Goal: Use online tool/utility: Utilize a website feature to perform a specific function

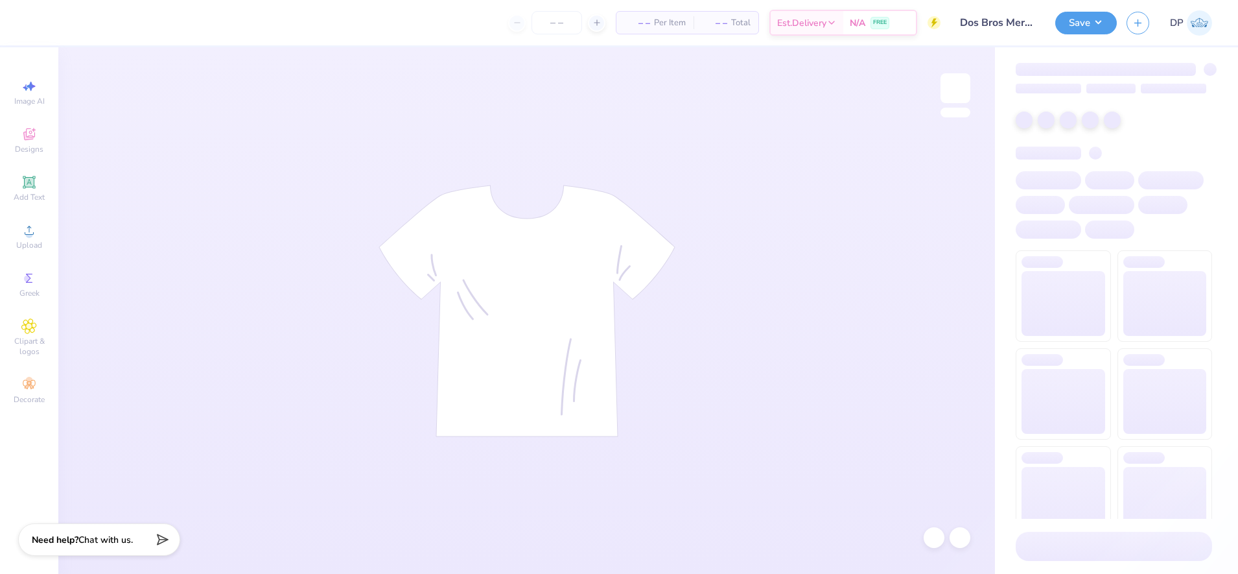
type input "24"
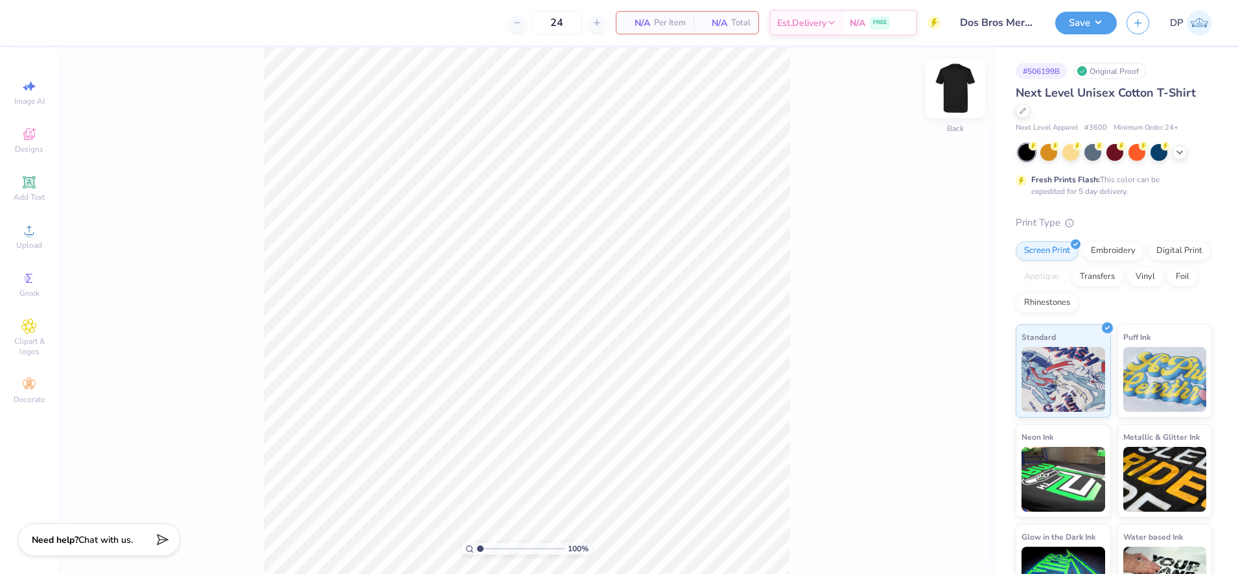
click at [959, 93] on img at bounding box center [955, 88] width 52 height 52
click at [28, 226] on icon at bounding box center [29, 230] width 16 height 16
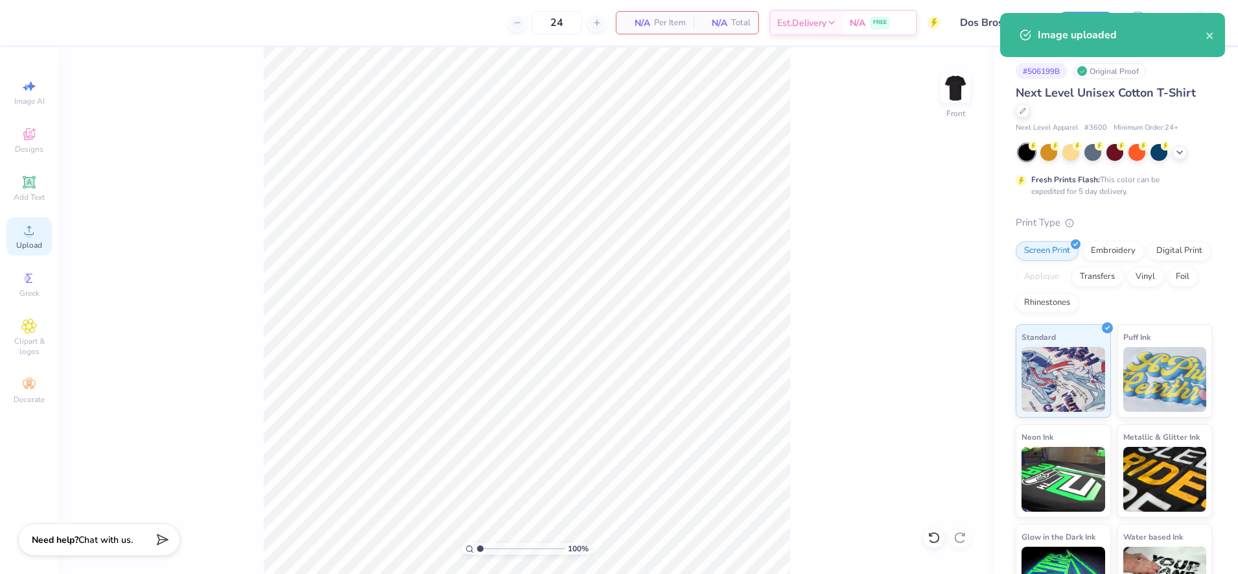
click at [42, 237] on div "Upload" at bounding box center [28, 236] width 45 height 38
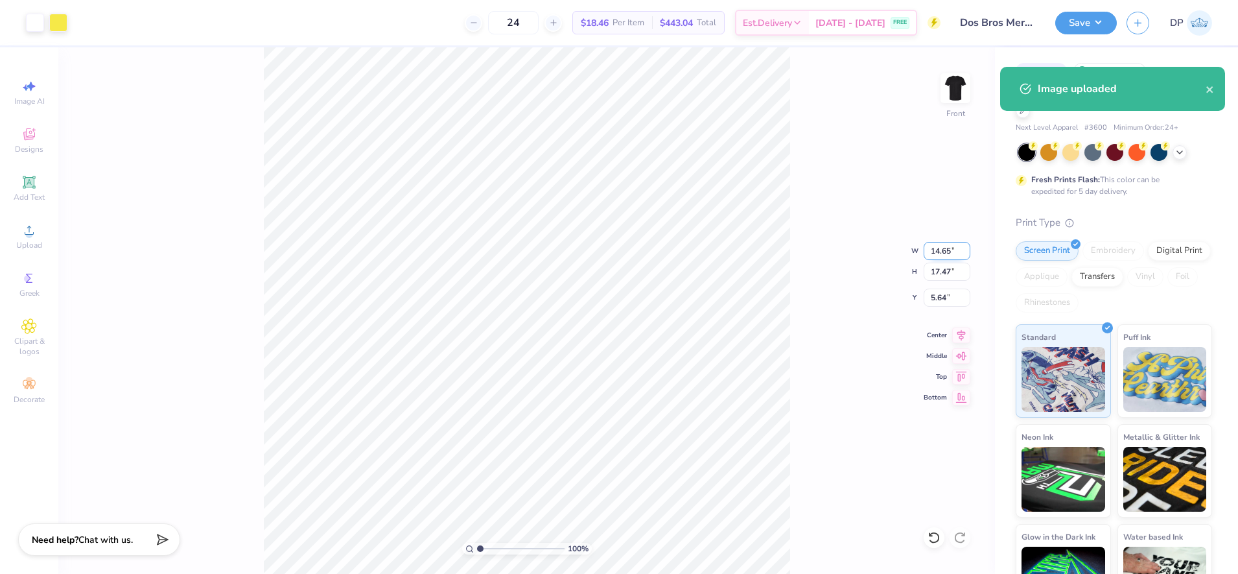
click at [940, 248] on input "14.65" at bounding box center [947, 251] width 47 height 18
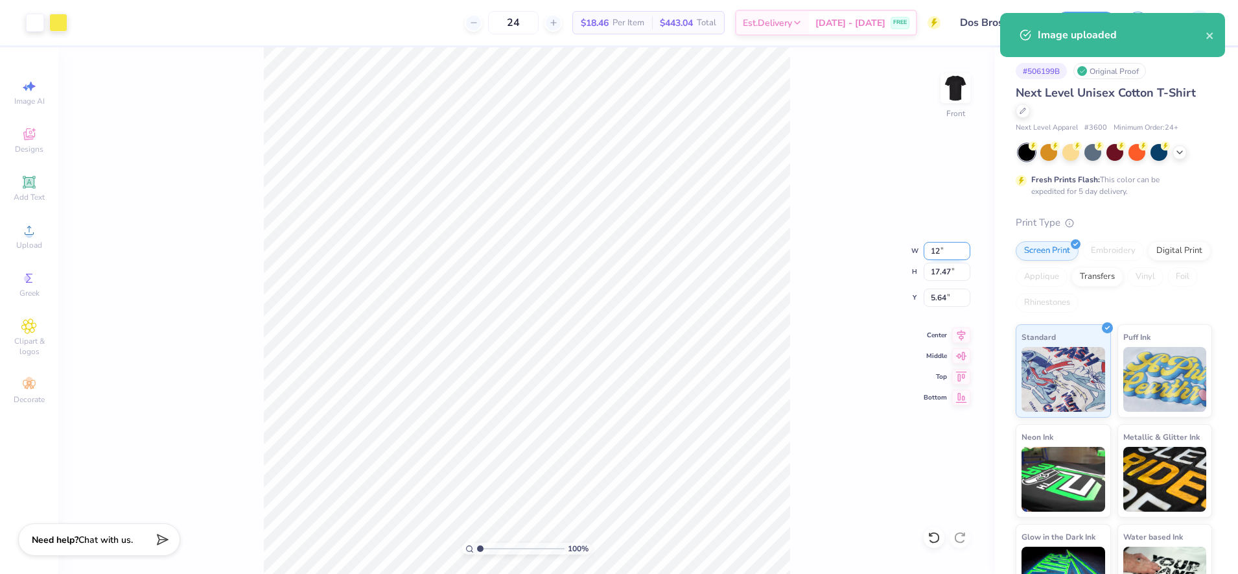
type input "12.00"
type input "14.31"
click at [946, 270] on input "14.31" at bounding box center [947, 271] width 47 height 18
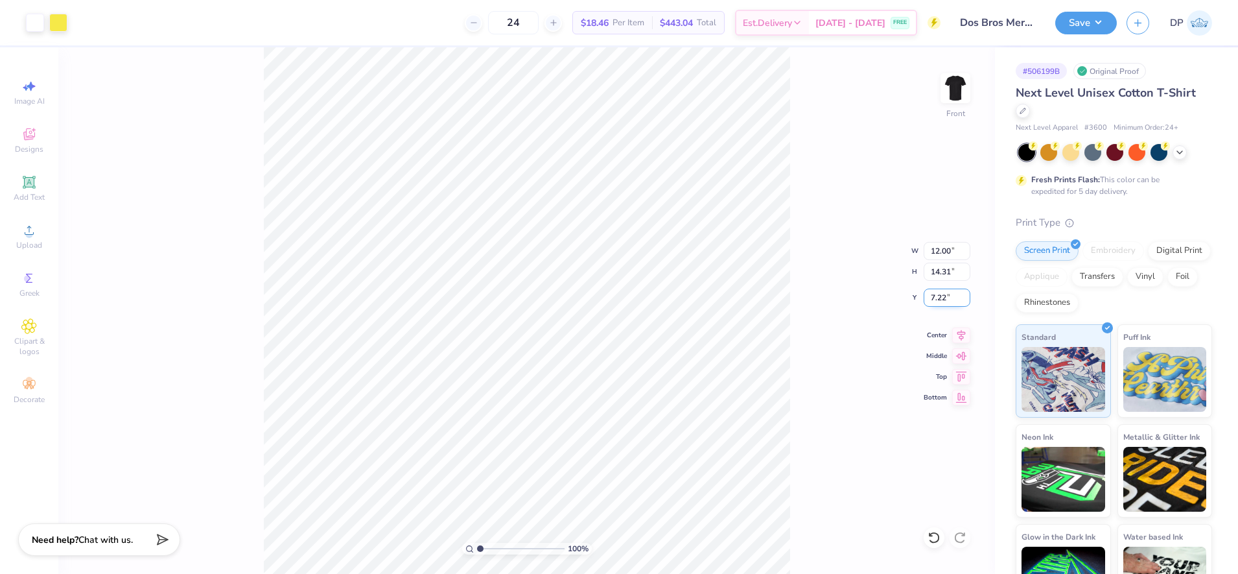
click at [946, 300] on input "7.22" at bounding box center [947, 297] width 47 height 18
type input "3.00"
click at [897, 251] on div "100 % Front W 12.00 12.00 " H 14.31 14.31 " Y 3.00 3.00 " Center Middle Top Bot…" at bounding box center [526, 310] width 937 height 526
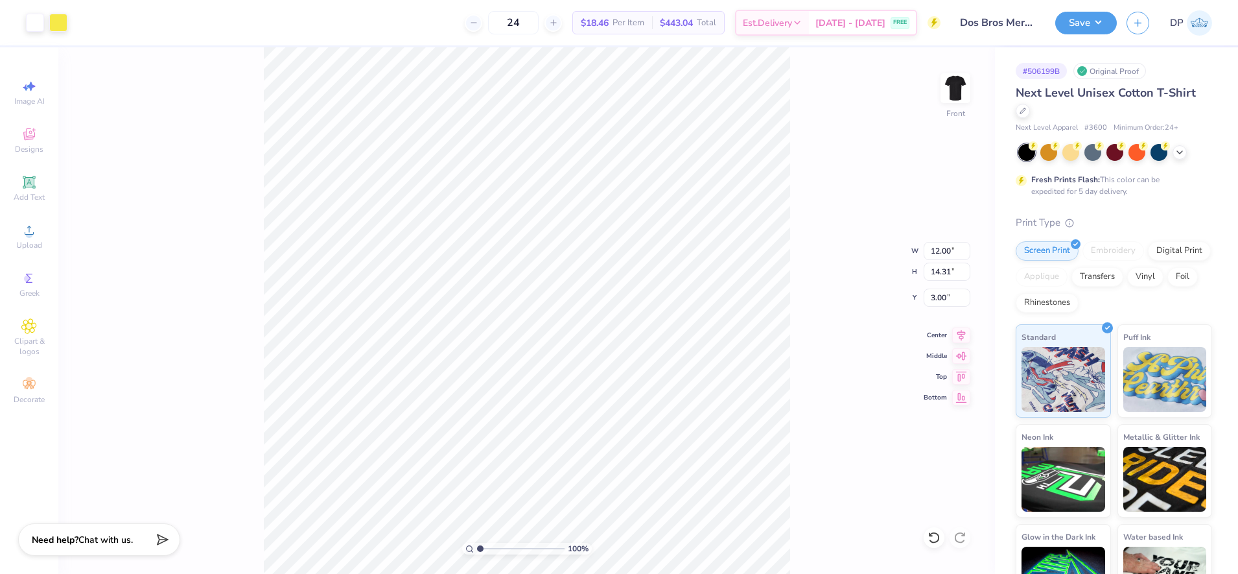
click at [800, 152] on div "100 % Front W 12.00 12.00 " H 14.31 14.31 " Y 3.00 3.00 " Center Middle Top Bot…" at bounding box center [526, 310] width 937 height 526
click at [942, 275] on input "14.31" at bounding box center [947, 271] width 47 height 18
type input "13.00"
type input "10.90"
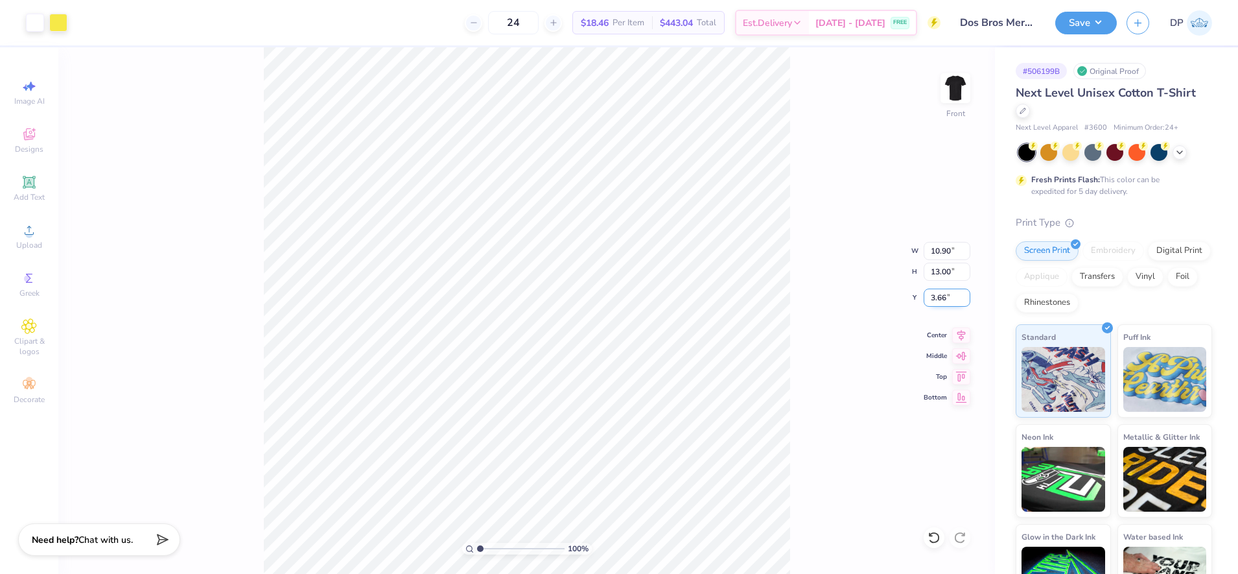
click at [933, 296] on input "3.66" at bounding box center [947, 297] width 47 height 18
type input "3.00"
click at [947, 248] on input "10.90" at bounding box center [947, 251] width 47 height 18
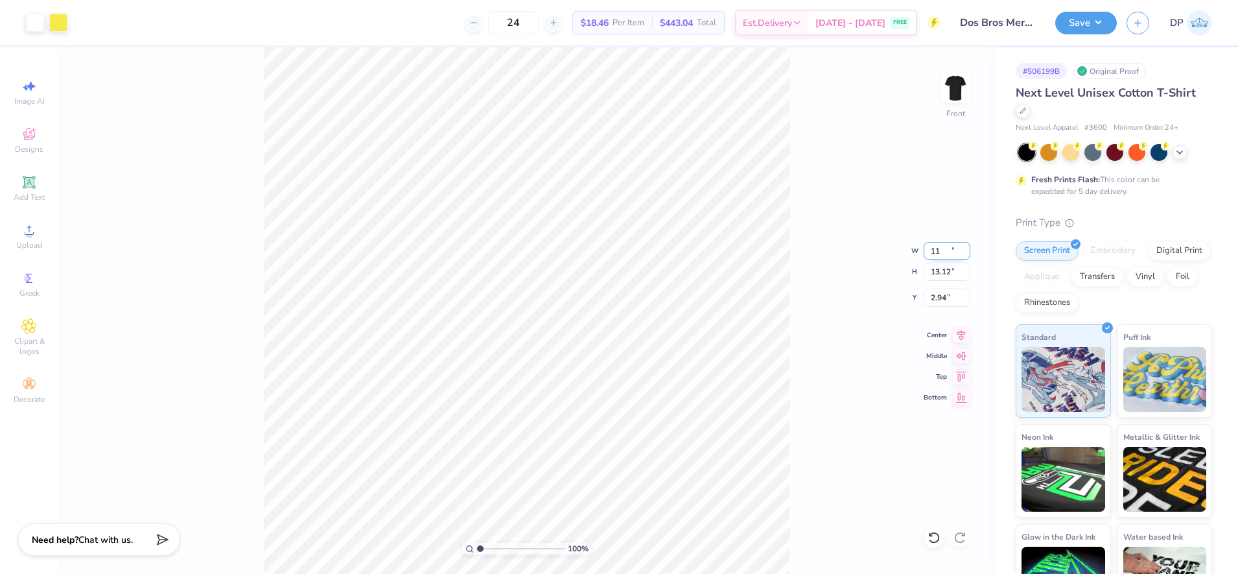
type input "11.00"
type input "13.12"
click at [938, 303] on input "2.94" at bounding box center [947, 297] width 47 height 18
type input "3.00"
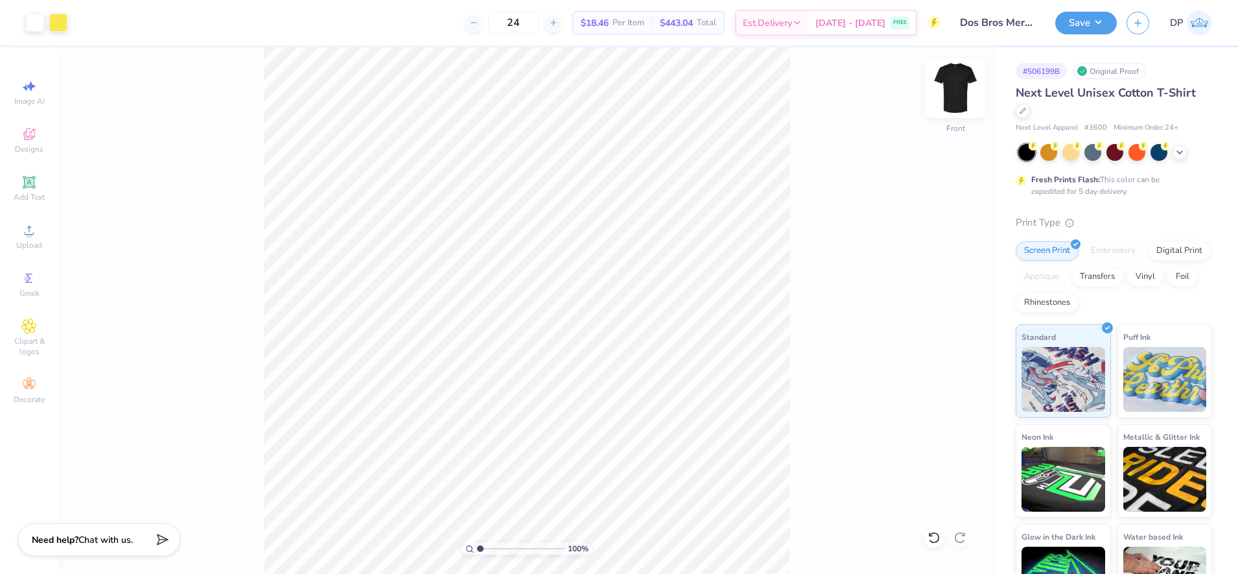
click at [959, 87] on img at bounding box center [955, 88] width 52 height 52
click at [26, 239] on div "Upload" at bounding box center [28, 236] width 45 height 38
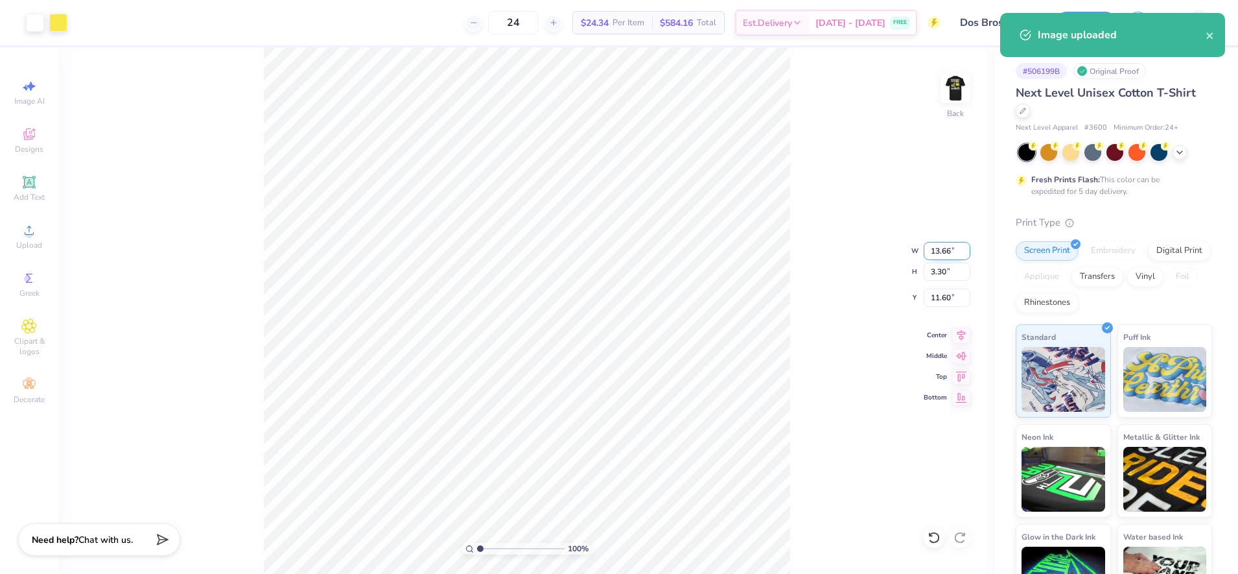
click at [945, 259] on input "13.66" at bounding box center [947, 251] width 47 height 18
click at [945, 255] on input "13.66" at bounding box center [947, 251] width 47 height 18
type input "12.00"
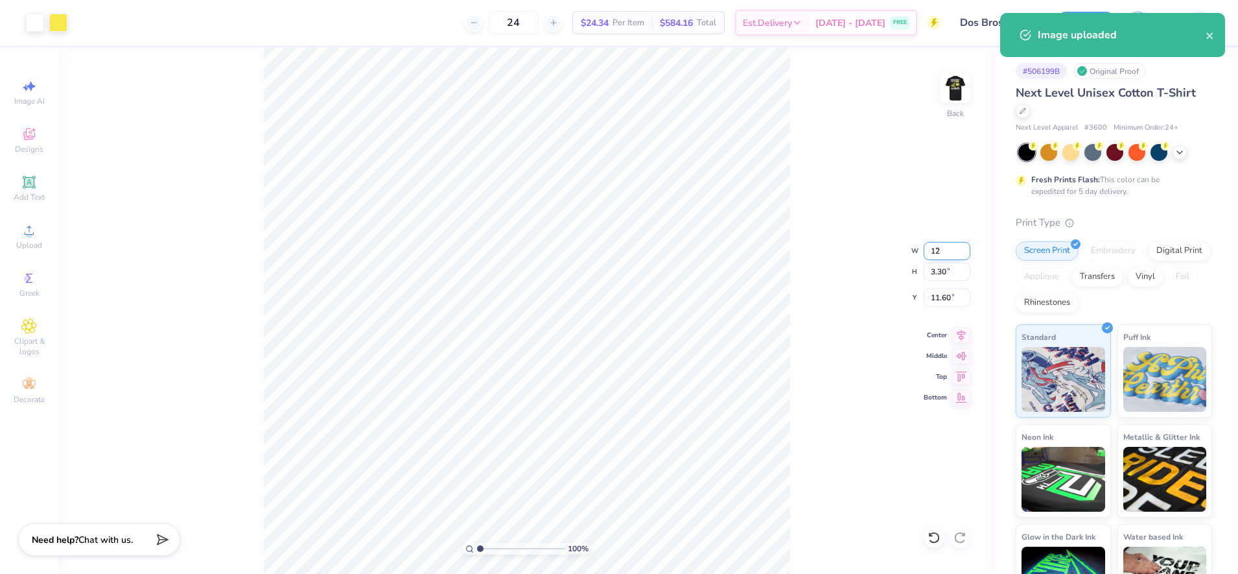
type input "2.90"
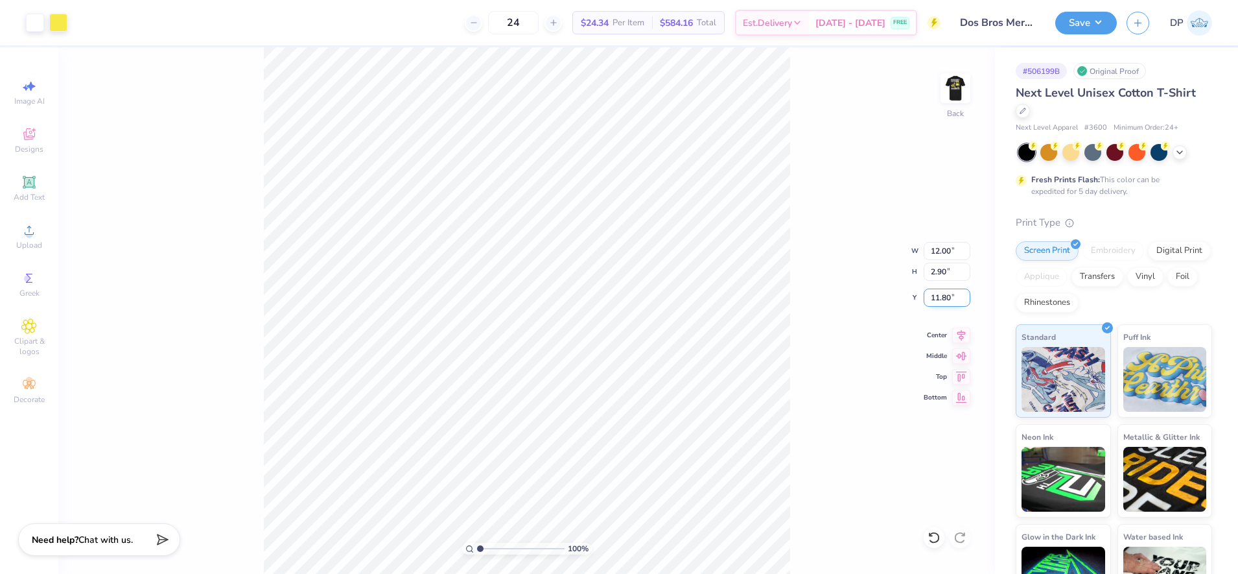
click at [942, 297] on input "11.80" at bounding box center [947, 297] width 47 height 18
click at [940, 297] on input "11.80" at bounding box center [947, 297] width 47 height 18
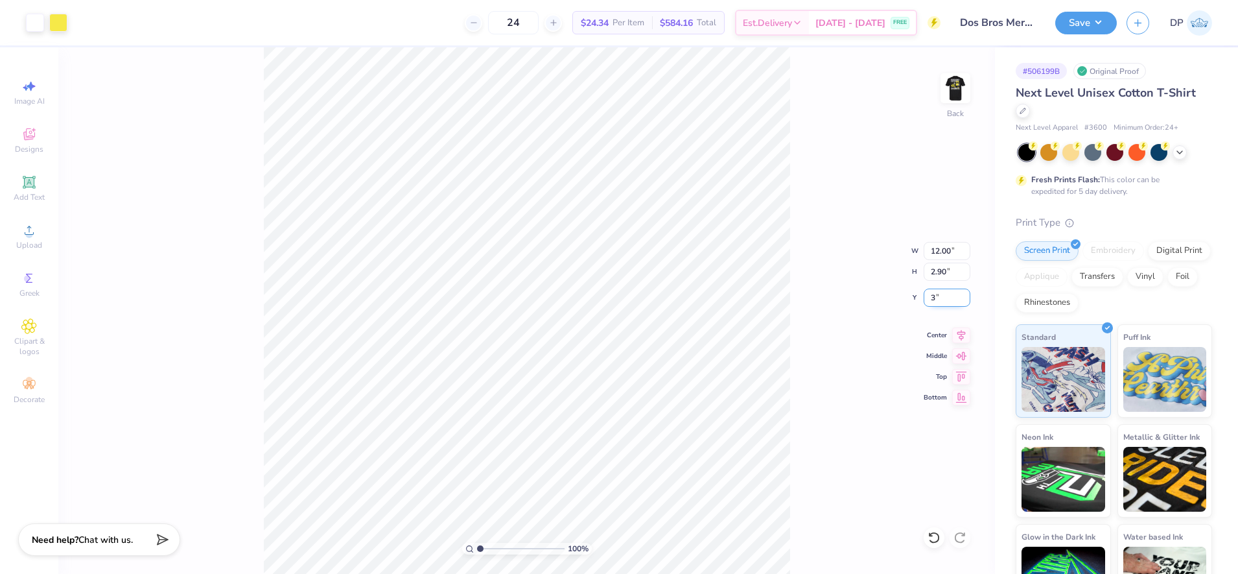
type input "3.00"
drag, startPoint x: 946, startPoint y: 104, endPoint x: 911, endPoint y: 124, distance: 40.4
click at [946, 101] on img at bounding box center [955, 88] width 26 height 26
click at [942, 252] on input "11.00" at bounding box center [947, 251] width 47 height 18
type input "11.50"
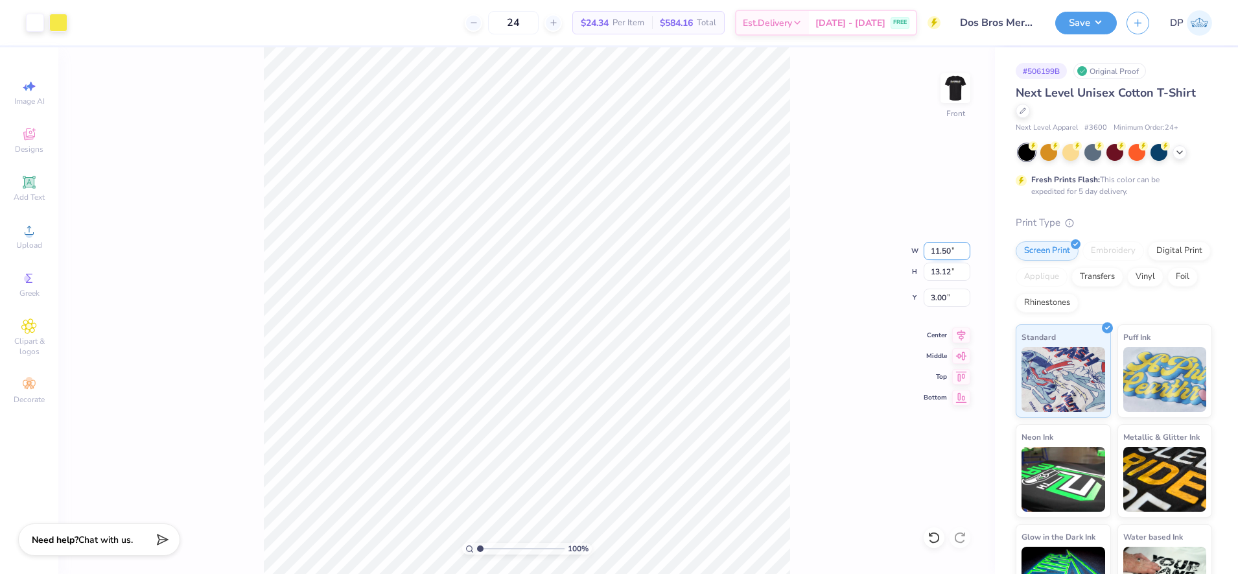
type input "13.72"
click at [932, 299] on input "2.70" at bounding box center [947, 297] width 47 height 18
type input "3.00"
click at [1101, 24] on button "Save" at bounding box center [1086, 21] width 62 height 23
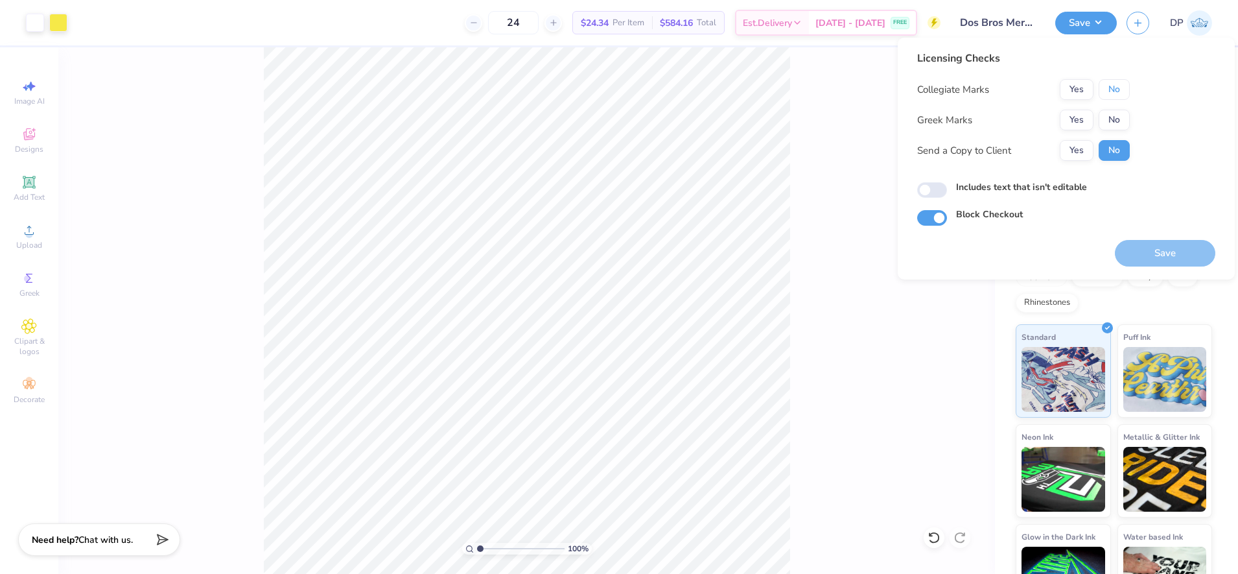
drag, startPoint x: 1119, startPoint y: 86, endPoint x: 1115, endPoint y: 106, distance: 20.4
click at [1119, 87] on button "No" at bounding box center [1114, 89] width 31 height 21
click at [1113, 126] on button "No" at bounding box center [1114, 120] width 31 height 21
click at [1080, 148] on button "Yes" at bounding box center [1077, 150] width 34 height 21
click at [1062, 188] on label "Includes text that isn't editable" at bounding box center [1021, 187] width 131 height 14
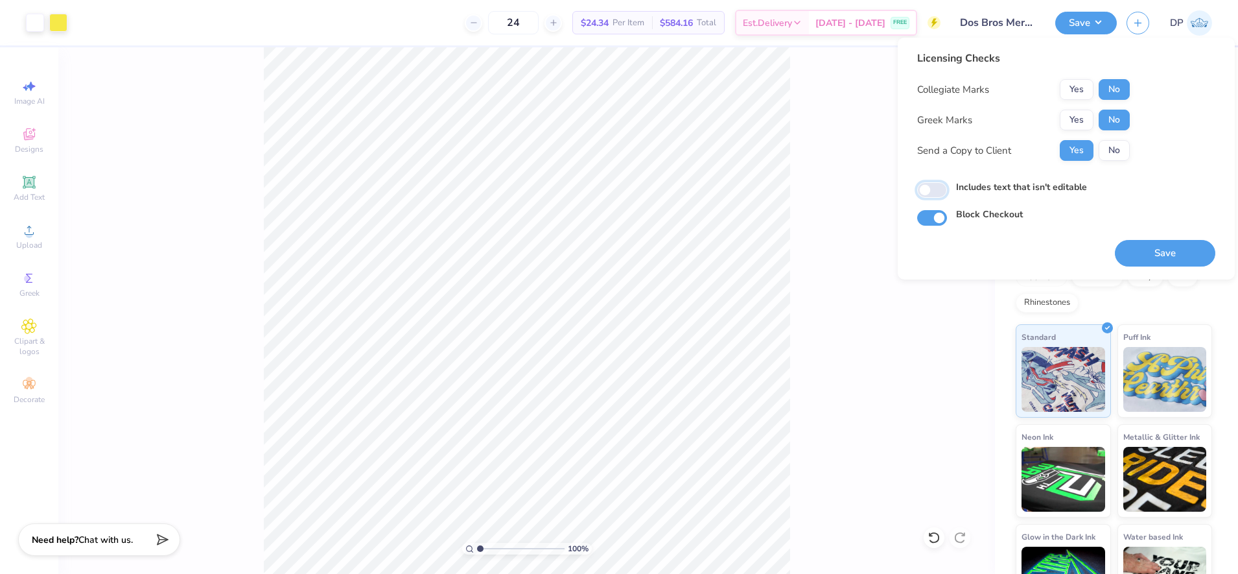
click at [947, 188] on input "Includes text that isn't editable" at bounding box center [932, 190] width 30 height 16
checkbox input "true"
click at [1151, 248] on button "Save" at bounding box center [1165, 253] width 100 height 27
